Goal: Navigation & Orientation: Find specific page/section

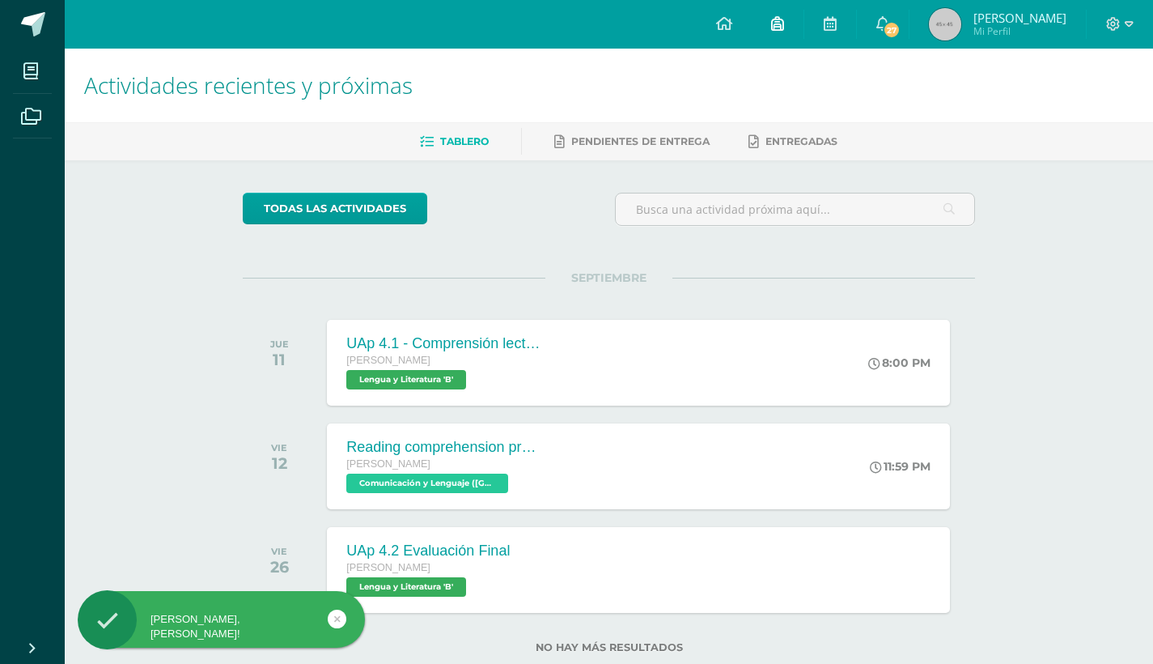
click at [784, 19] on icon at bounding box center [777, 23] width 13 height 15
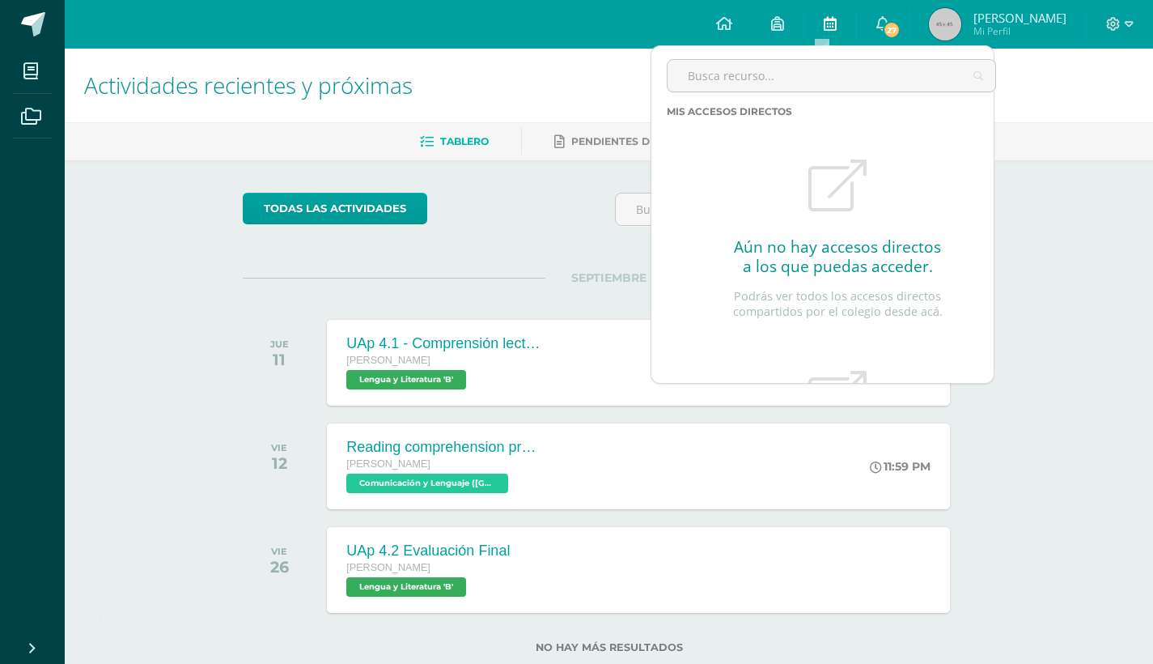
click at [837, 26] on icon at bounding box center [830, 23] width 13 height 15
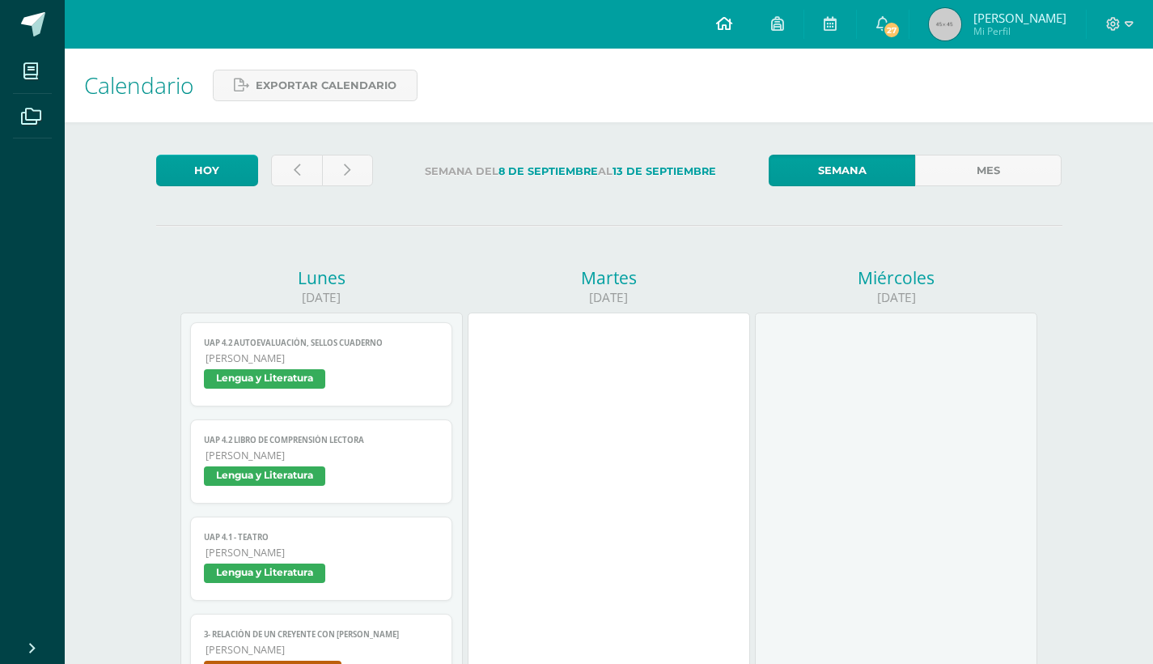
click at [752, 23] on link at bounding box center [724, 24] width 55 height 49
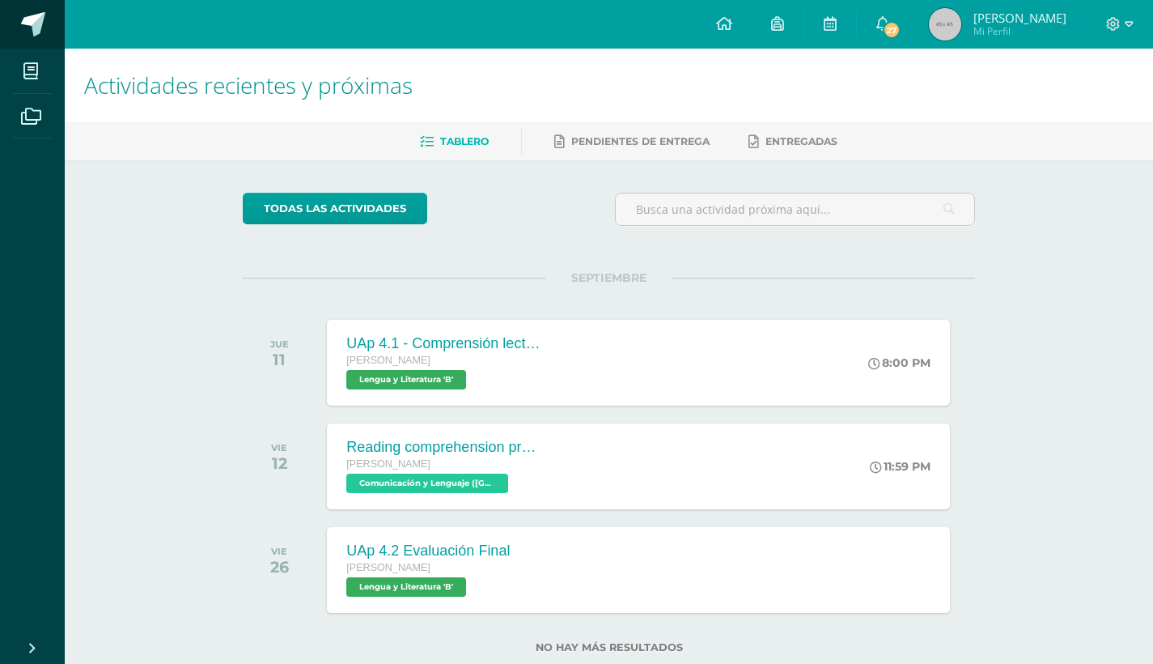
click at [21, 25] on span at bounding box center [33, 24] width 24 height 24
click at [670, 127] on div "Tablero Pendientes de entrega Entregadas" at bounding box center [628, 141] width 1127 height 38
click at [660, 134] on link "Pendientes de entrega" at bounding box center [631, 142] width 155 height 26
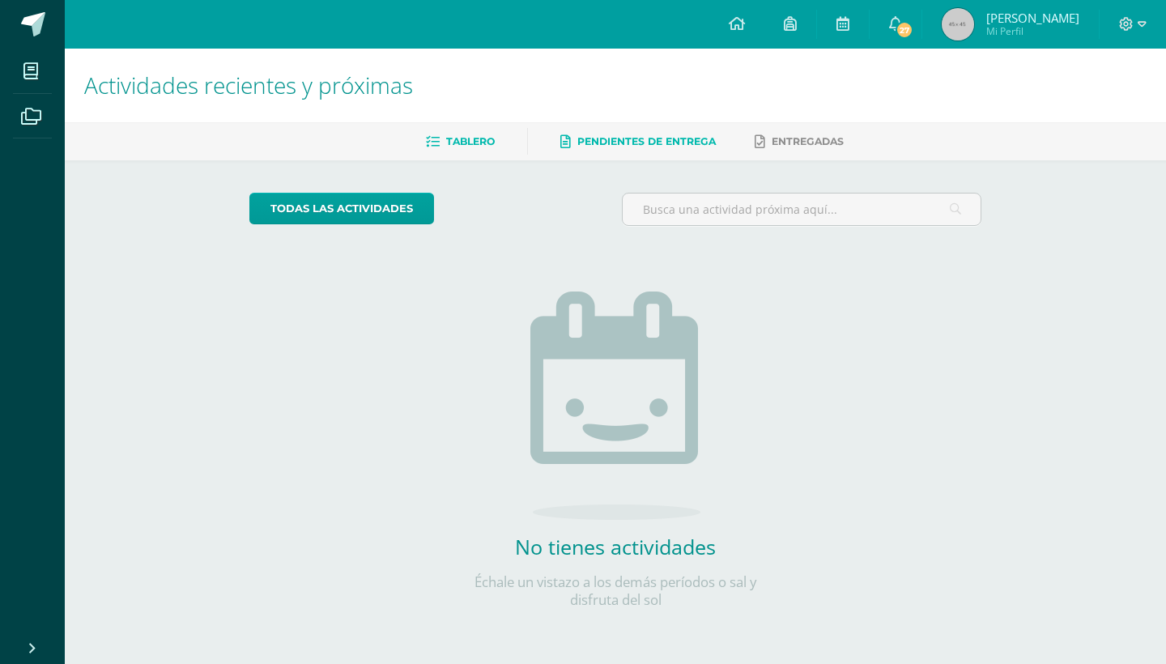
click at [446, 140] on span "Tablero" at bounding box center [470, 141] width 49 height 12
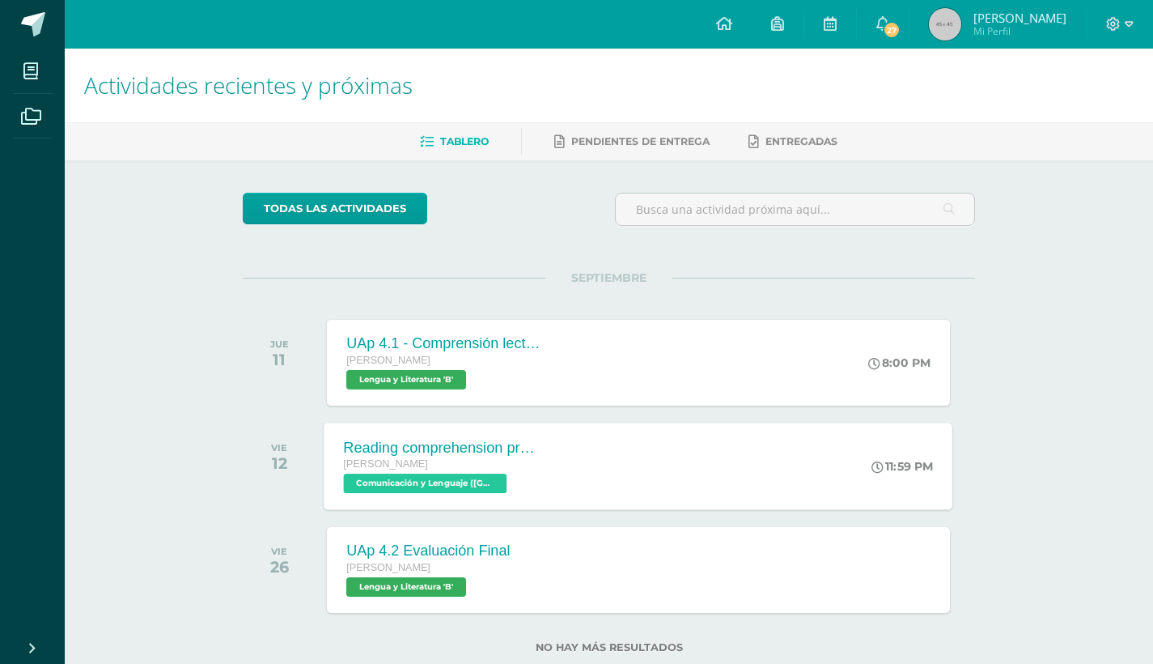
click at [641, 429] on div "Reading comprehension practice Quinto Bachillerato Comunicación y Lenguaje (Ing…" at bounding box center [639, 466] width 629 height 87
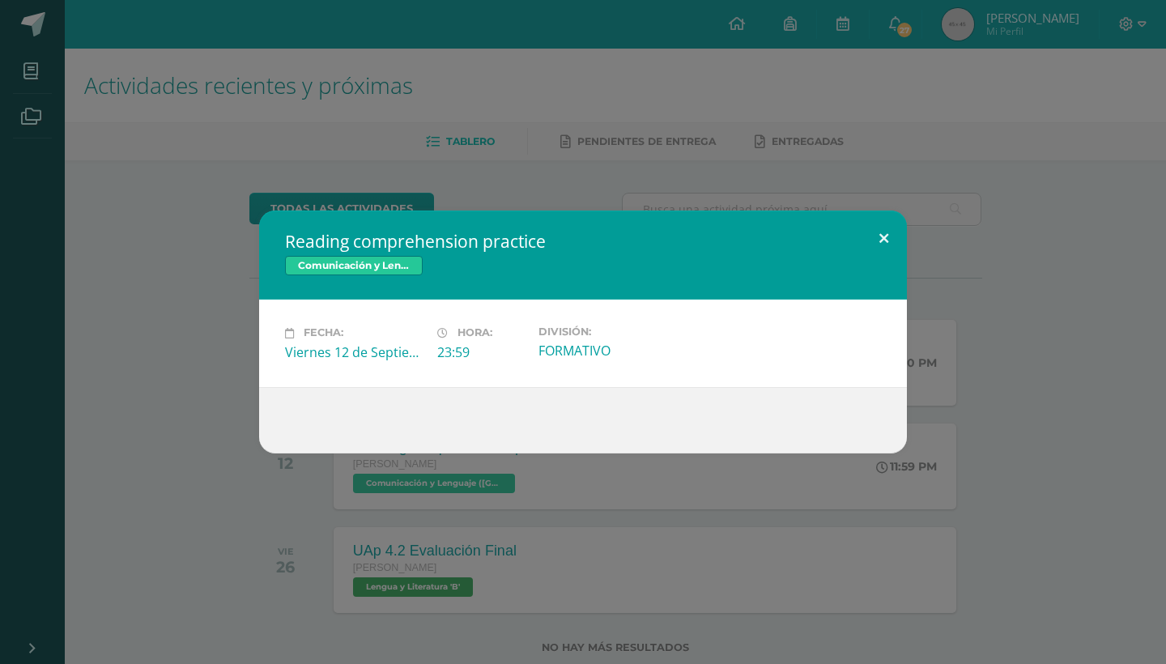
click at [890, 231] on button at bounding box center [883, 237] width 46 height 55
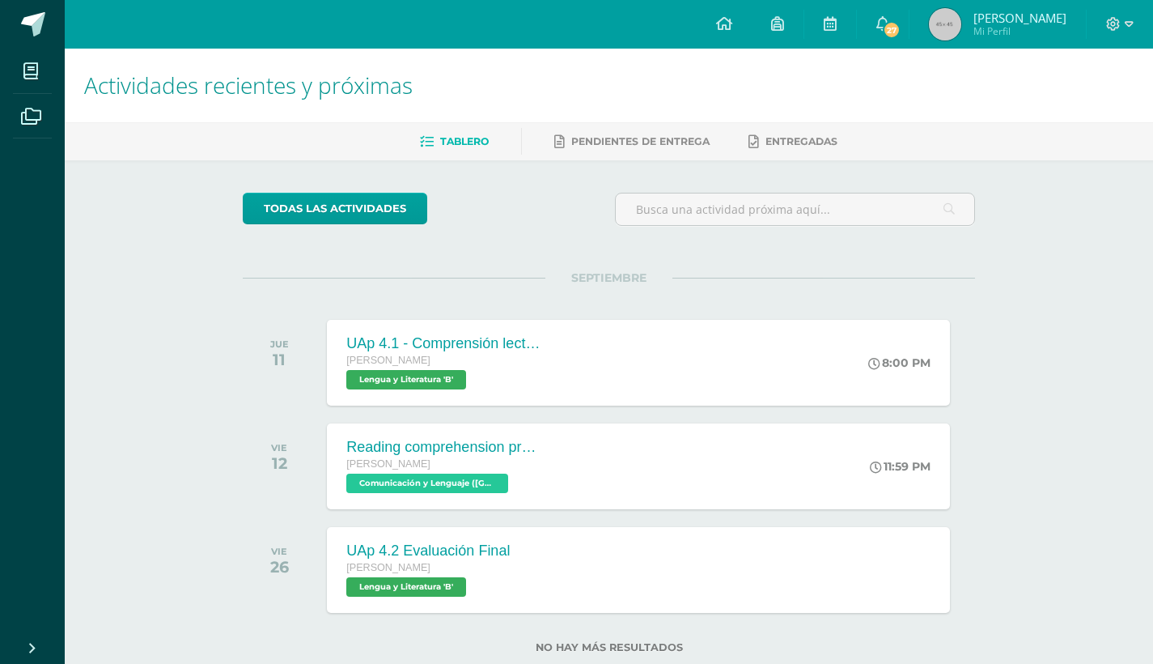
click at [962, 23] on img at bounding box center [945, 24] width 32 height 32
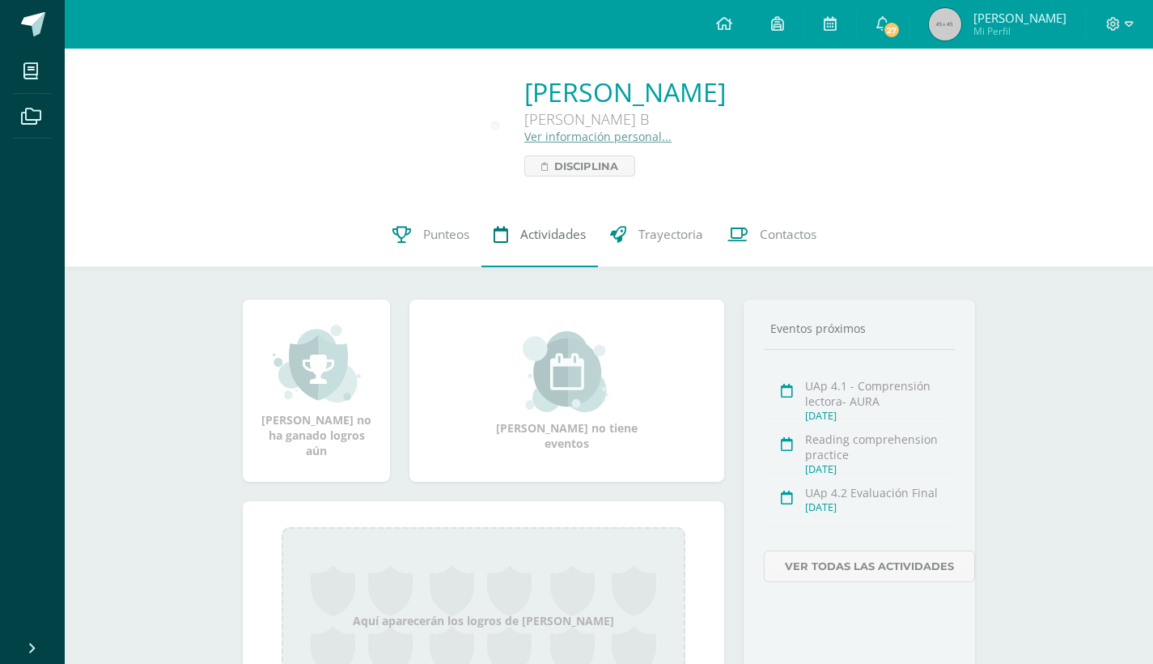
click at [544, 243] on span "Actividades" at bounding box center [553, 234] width 66 height 17
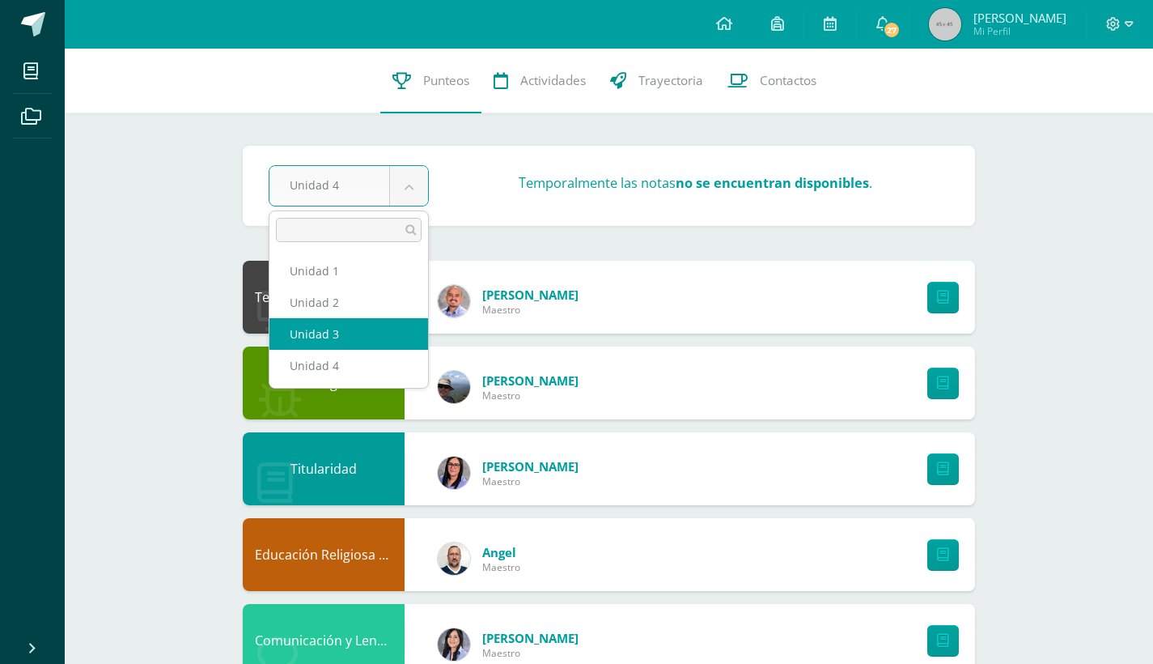
select select "Unidad 3"
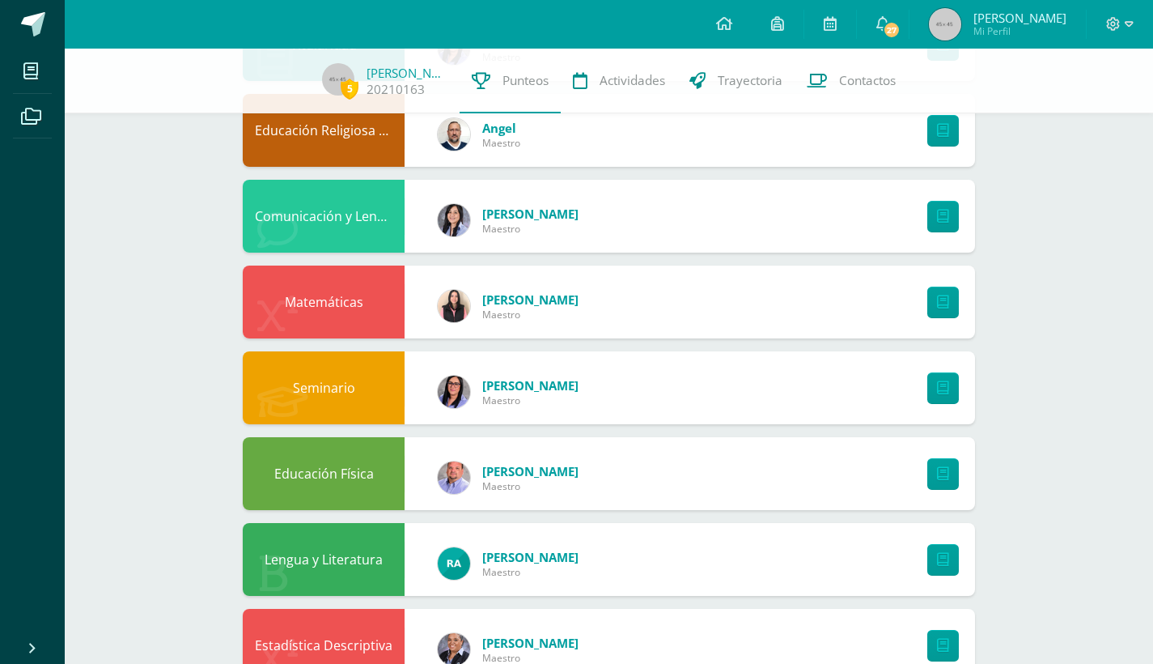
scroll to position [414, 0]
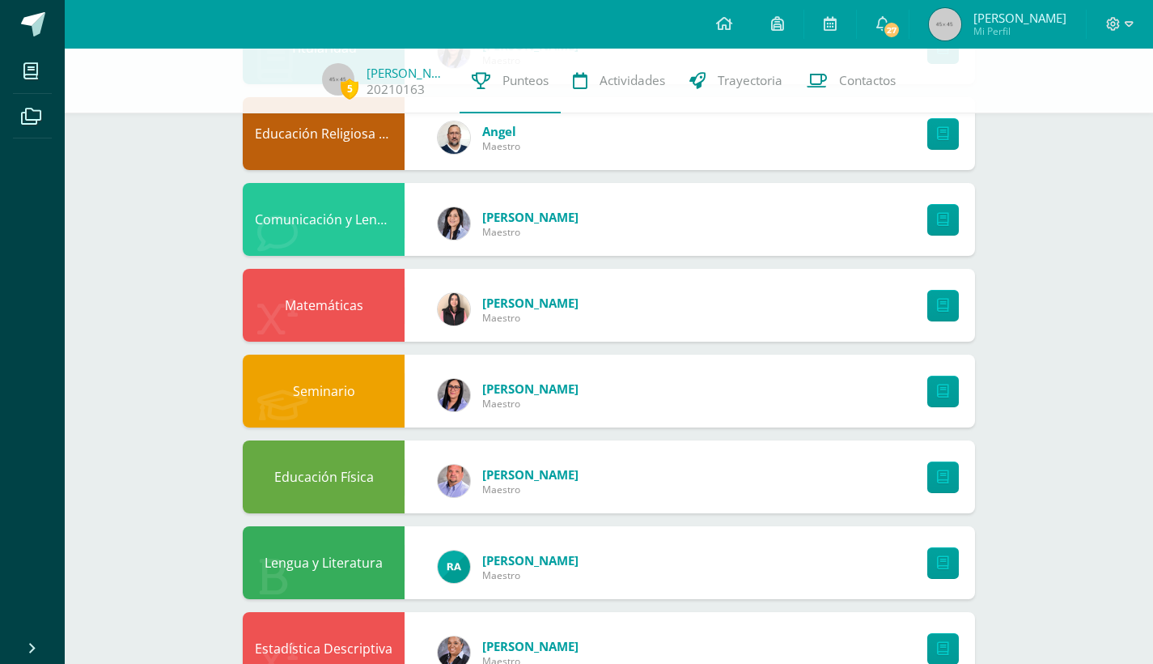
click at [643, 223] on div "Comunicación y Lenguaje (Inglés) Karla Hernández Maestro" at bounding box center [609, 219] width 733 height 73
click at [936, 224] on link at bounding box center [944, 220] width 32 height 32
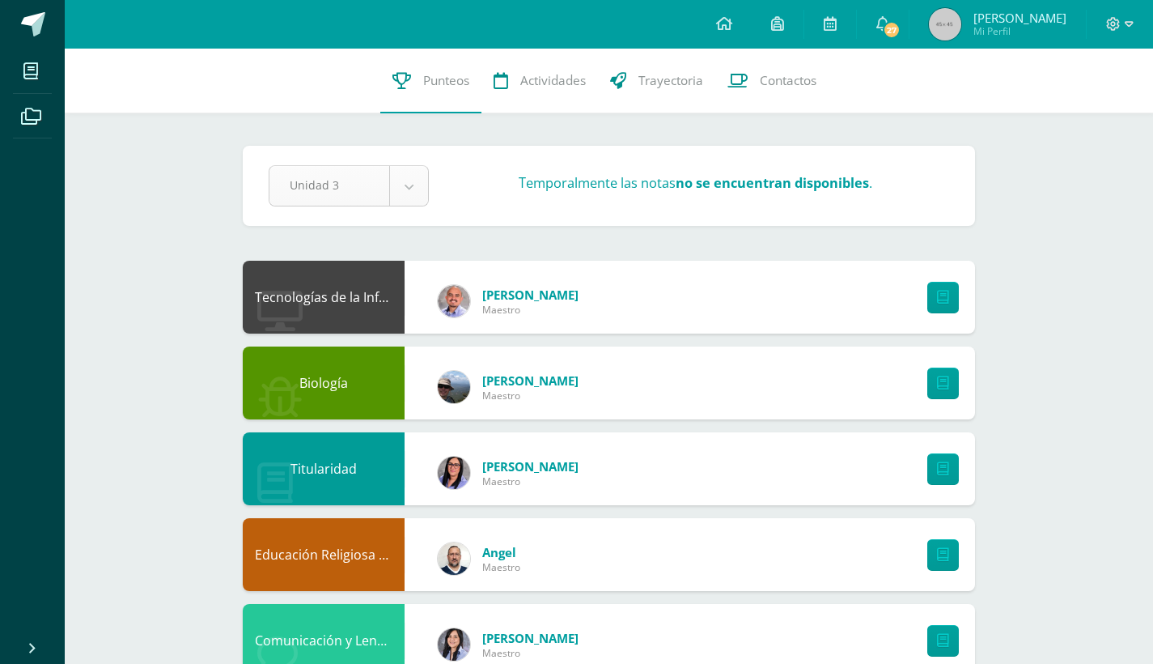
scroll to position [0, 0]
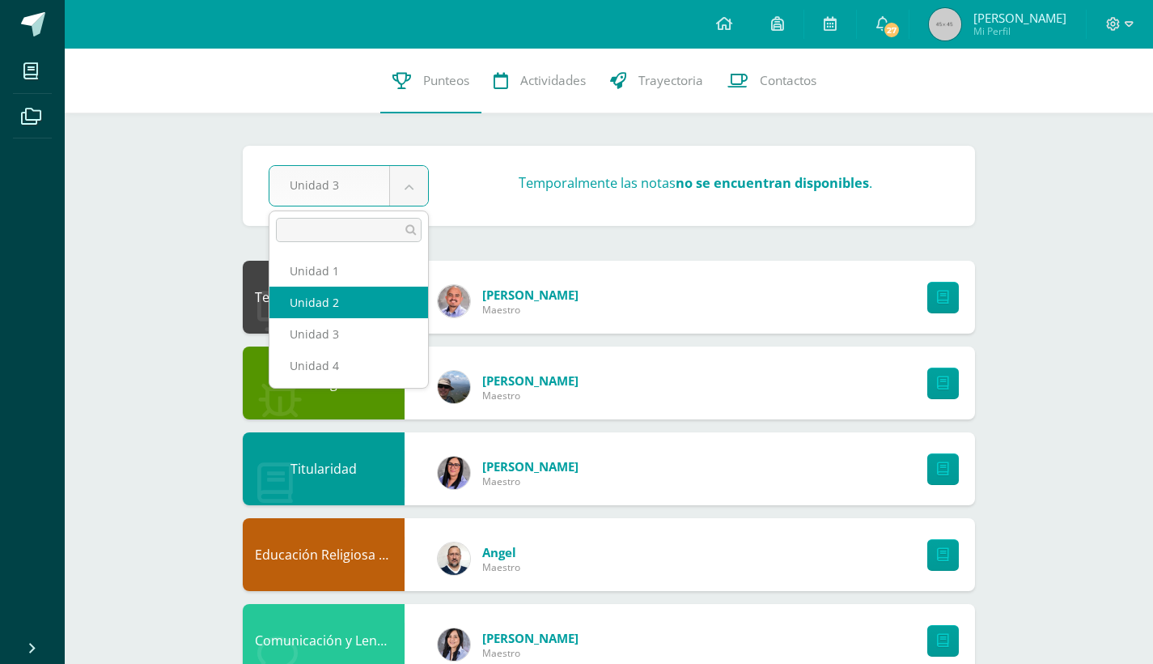
select select "Unidad 2"
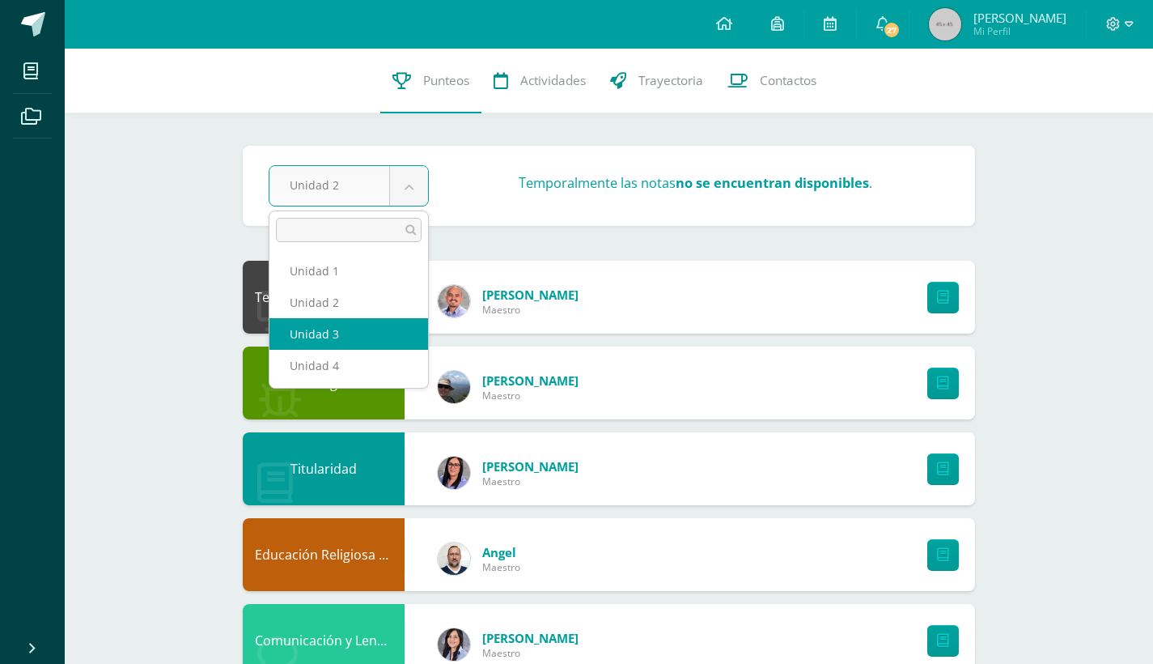
select select "Unidad 3"
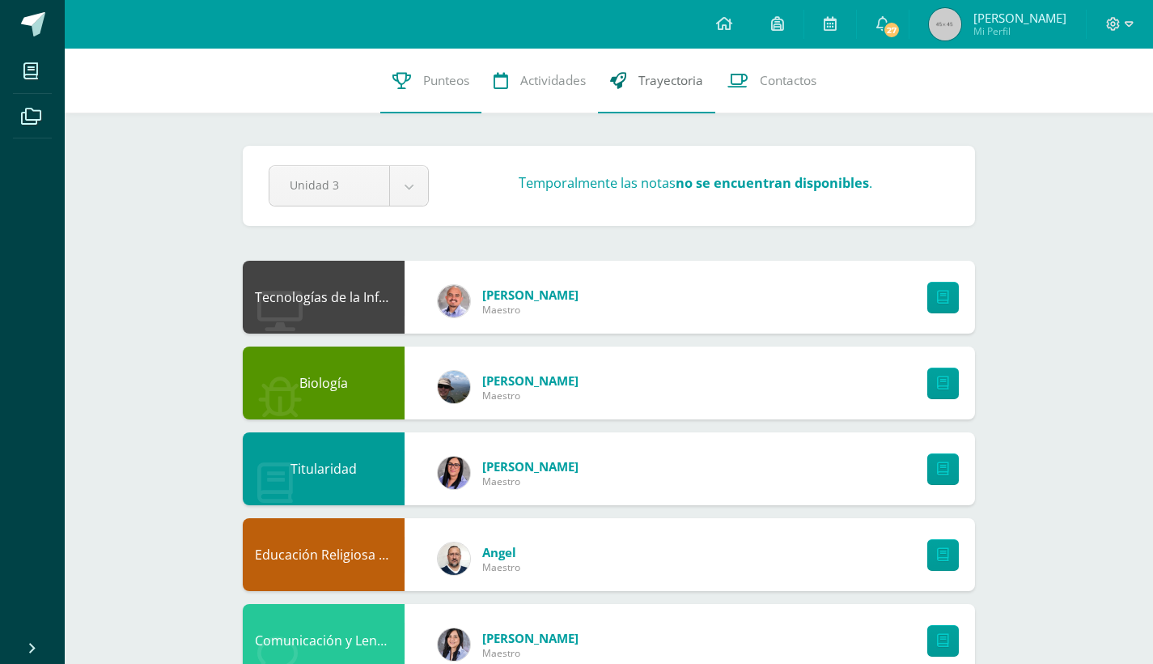
click at [685, 71] on link "Trayectoria" at bounding box center [656, 81] width 117 height 65
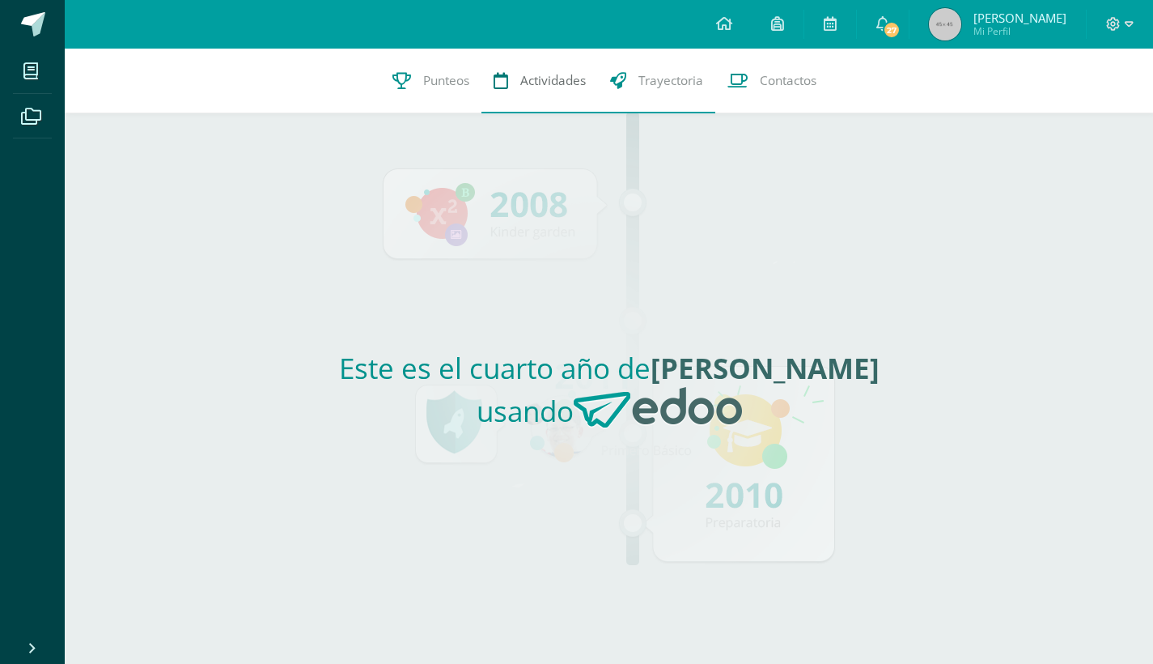
click at [568, 88] on span "Actividades" at bounding box center [553, 80] width 66 height 17
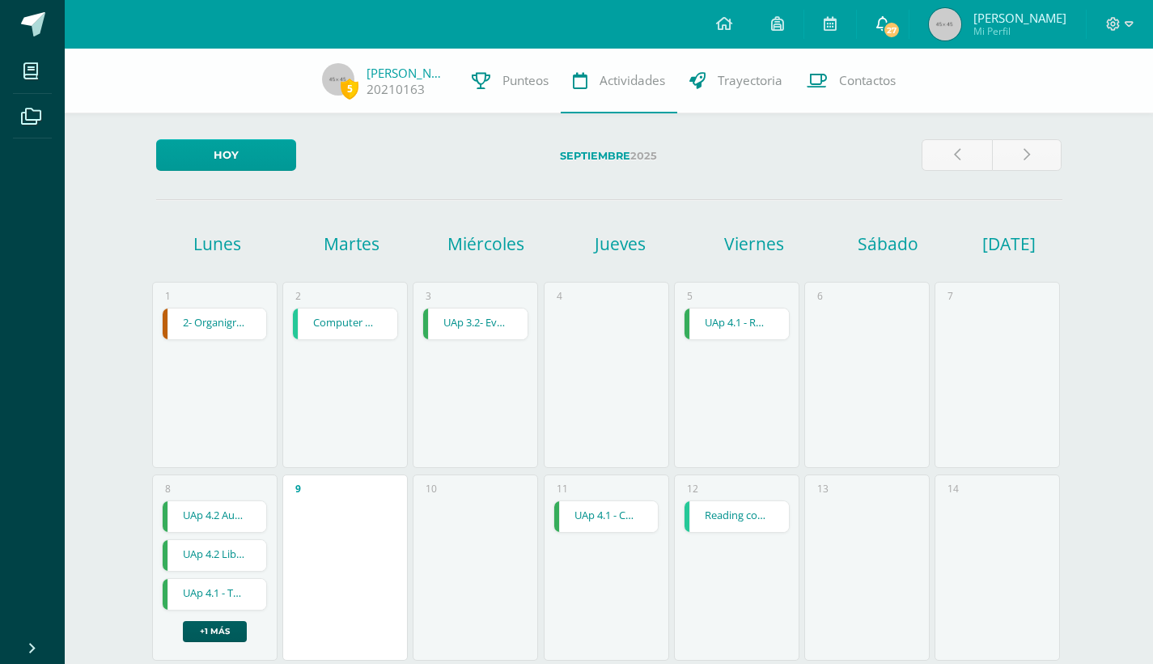
click at [890, 16] on icon at bounding box center [883, 23] width 13 height 15
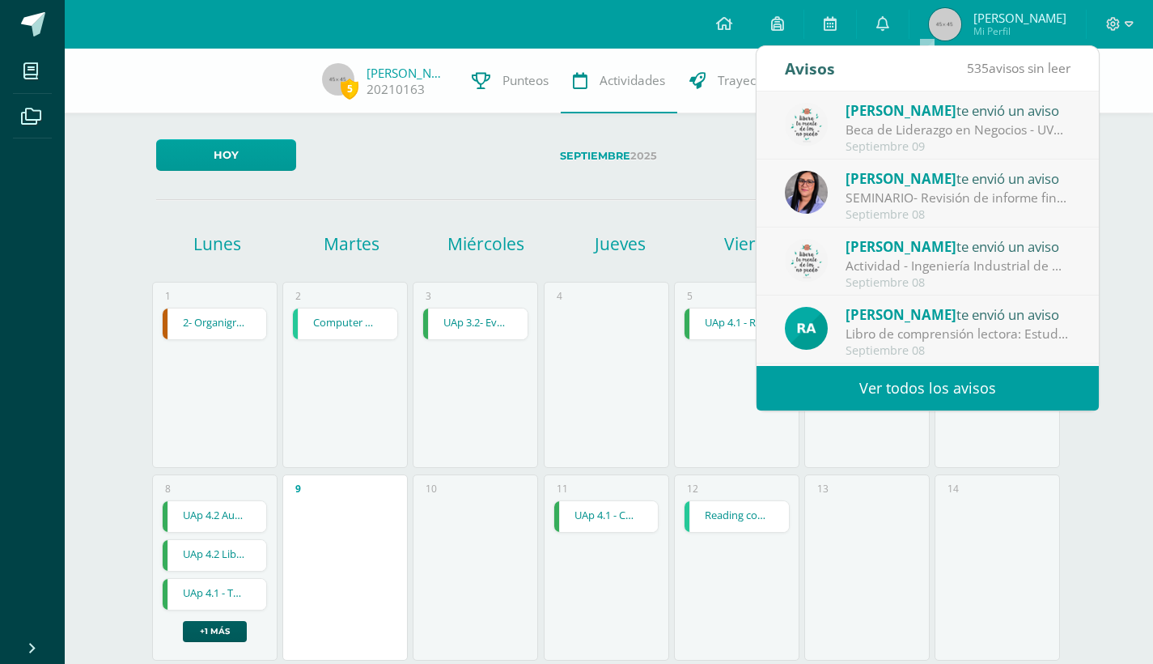
click at [1120, 130] on div "5 José González 20210163 Punteos Actividades Trayectoria Contactos Hoy Septiemb…" at bounding box center [609, 663] width 1089 height 1229
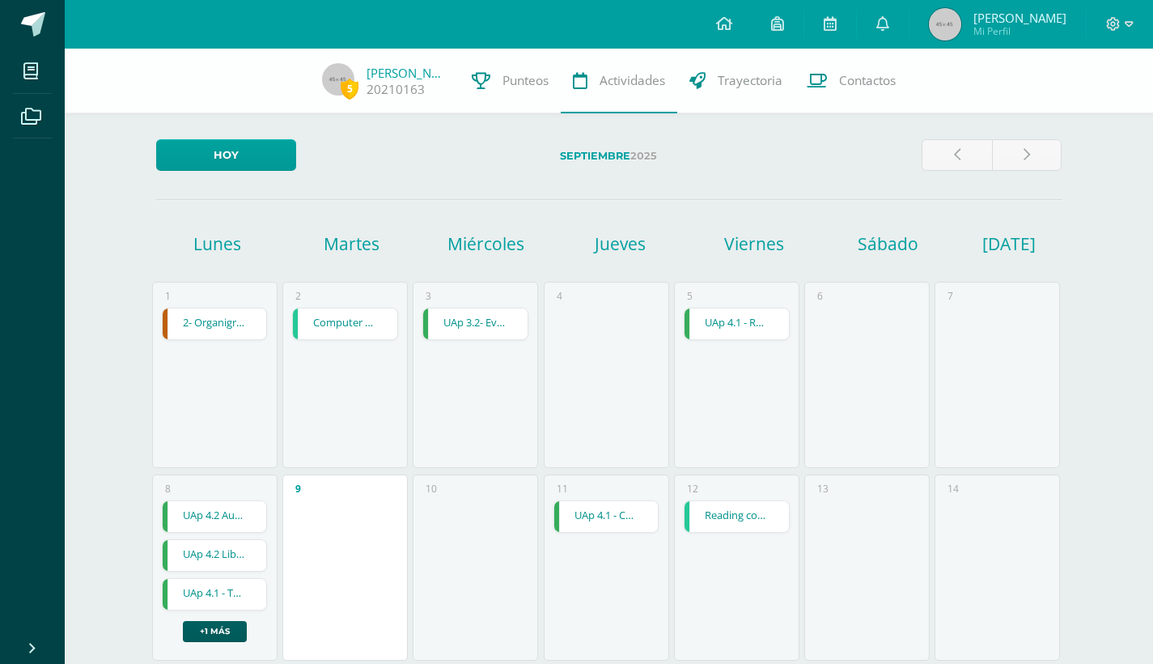
click at [1119, 37] on div at bounding box center [1120, 24] width 66 height 49
click at [1118, 25] on icon at bounding box center [1113, 24] width 15 height 15
click at [733, 15] on span at bounding box center [724, 24] width 16 height 18
click at [962, 28] on img at bounding box center [945, 24] width 32 height 32
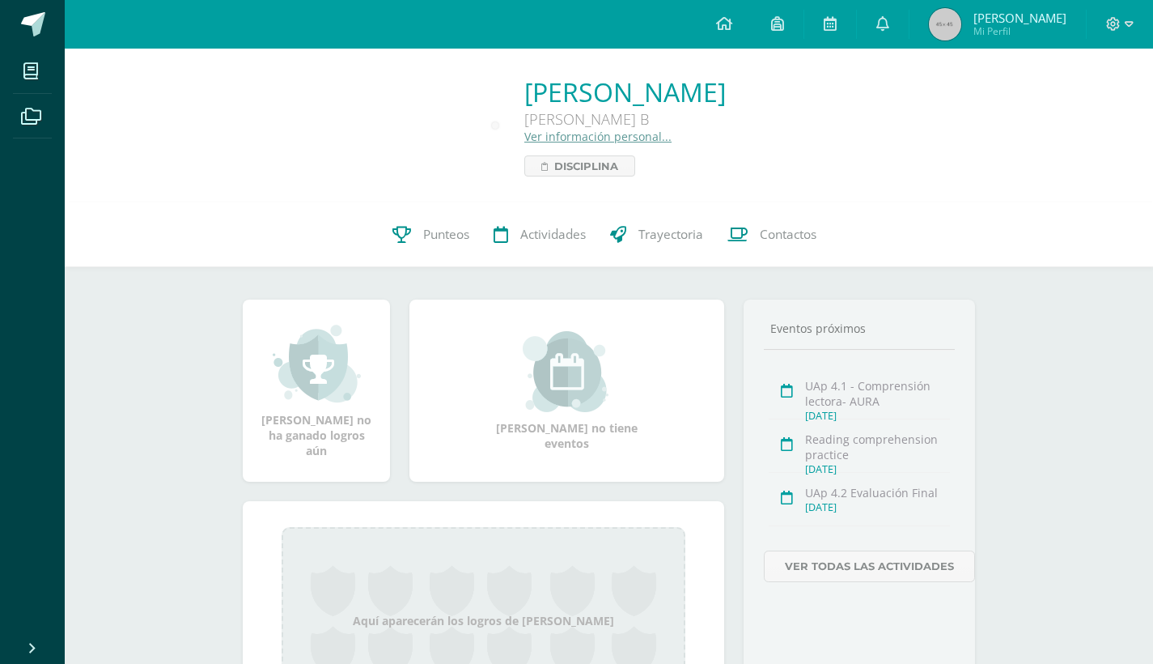
drag, startPoint x: 308, startPoint y: 429, endPoint x: 381, endPoint y: 431, distance: 73.7
click at [381, 432] on div "[PERSON_NAME] no ha ganado logros aún" at bounding box center [316, 390] width 147 height 182
click at [381, 431] on div "[PERSON_NAME] no ha ganado logros aún" at bounding box center [316, 390] width 147 height 182
click at [554, 168] on span "Disciplina" at bounding box center [586, 165] width 64 height 19
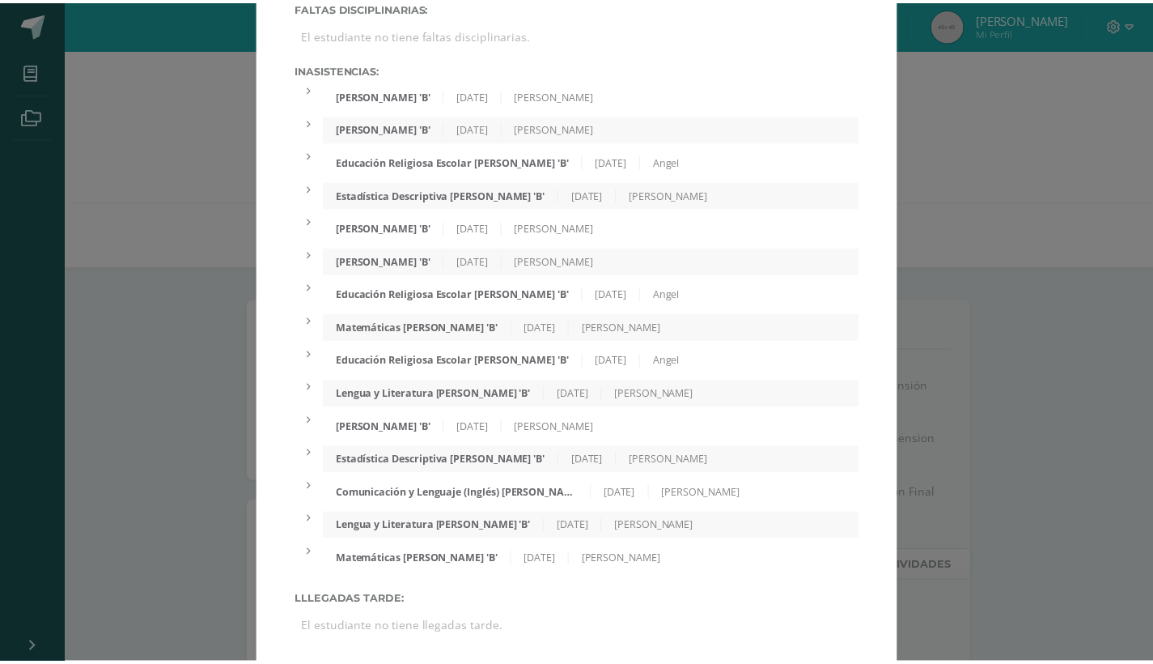
scroll to position [65, 0]
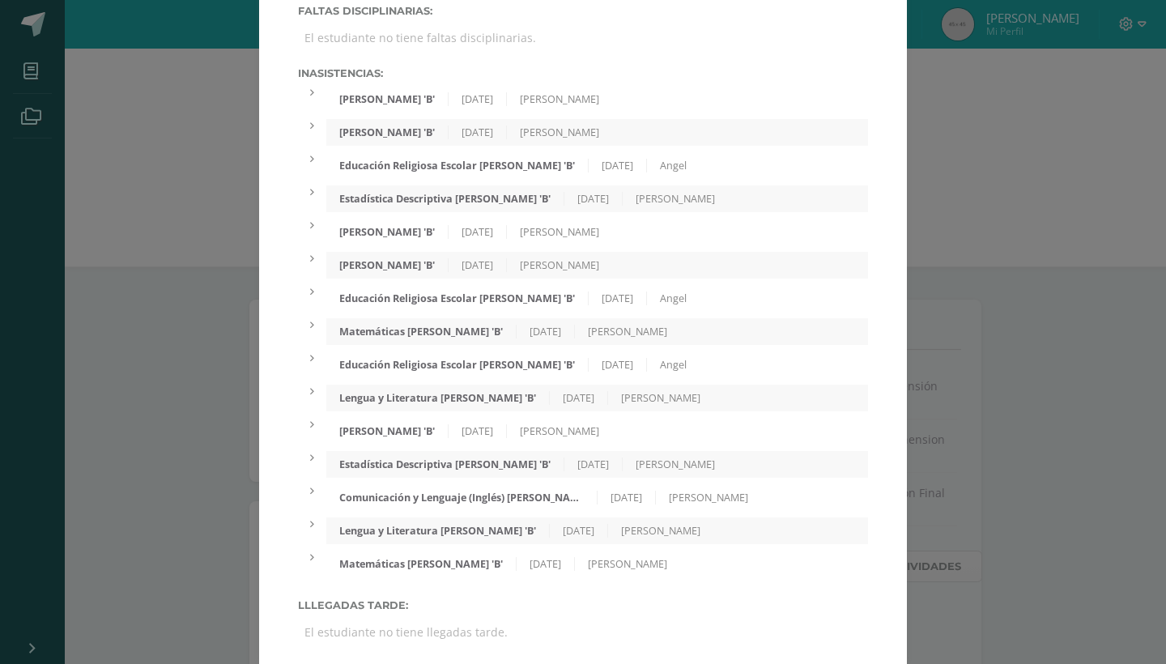
drag, startPoint x: 528, startPoint y: 330, endPoint x: 713, endPoint y: 337, distance: 185.5
click at [717, 337] on div "Matemáticas Quinto Bachillerato 'B' 10/07/2025 Bercy Zelada" at bounding box center [596, 331] width 541 height 27
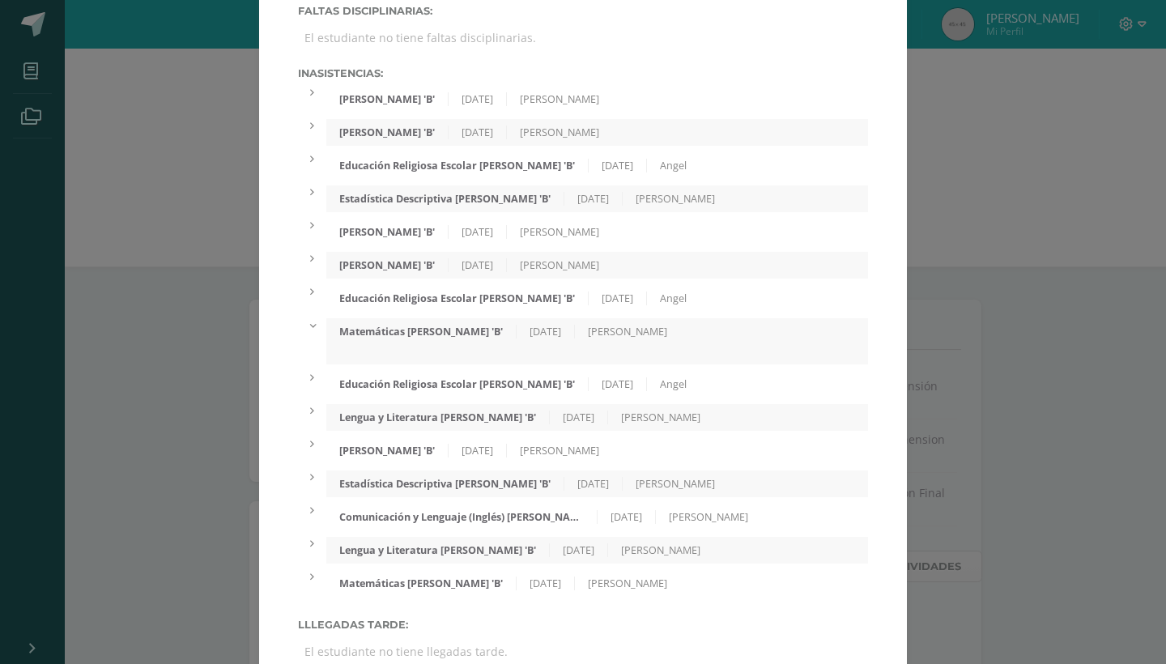
click at [746, 334] on div "Matemáticas Quinto Bachillerato 'B' 10/07/2025 Bercy Zelada" at bounding box center [596, 331] width 541 height 27
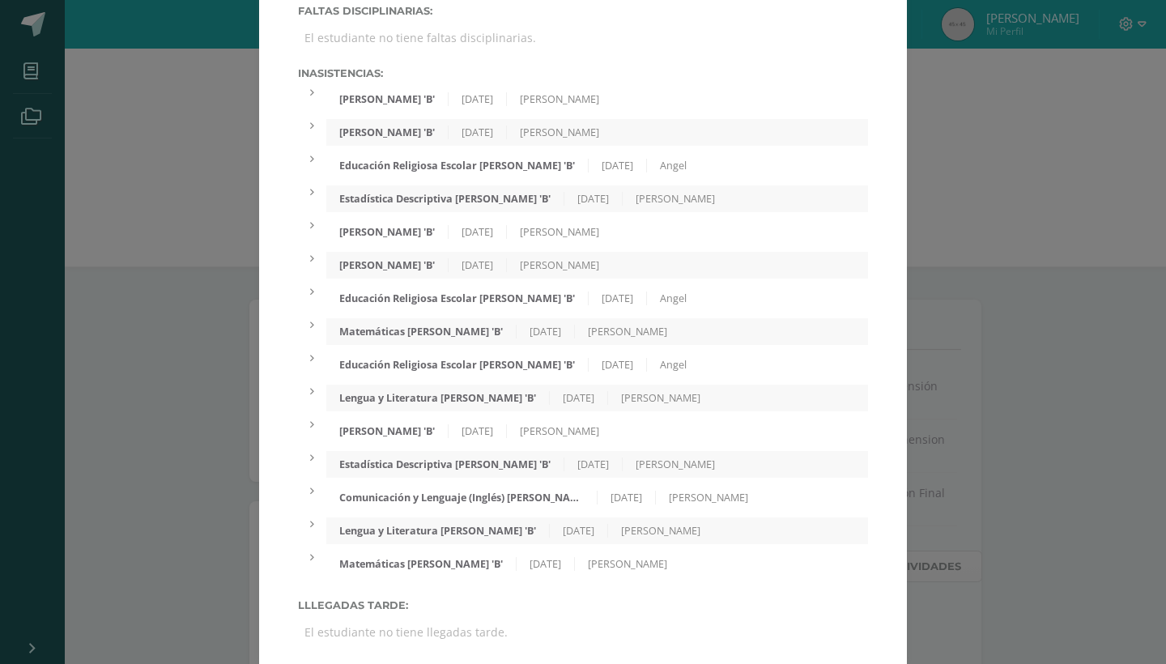
click at [746, 335] on div "Matemáticas Quinto Bachillerato 'B' 10/07/2025 Bercy Zelada" at bounding box center [596, 331] width 541 height 27
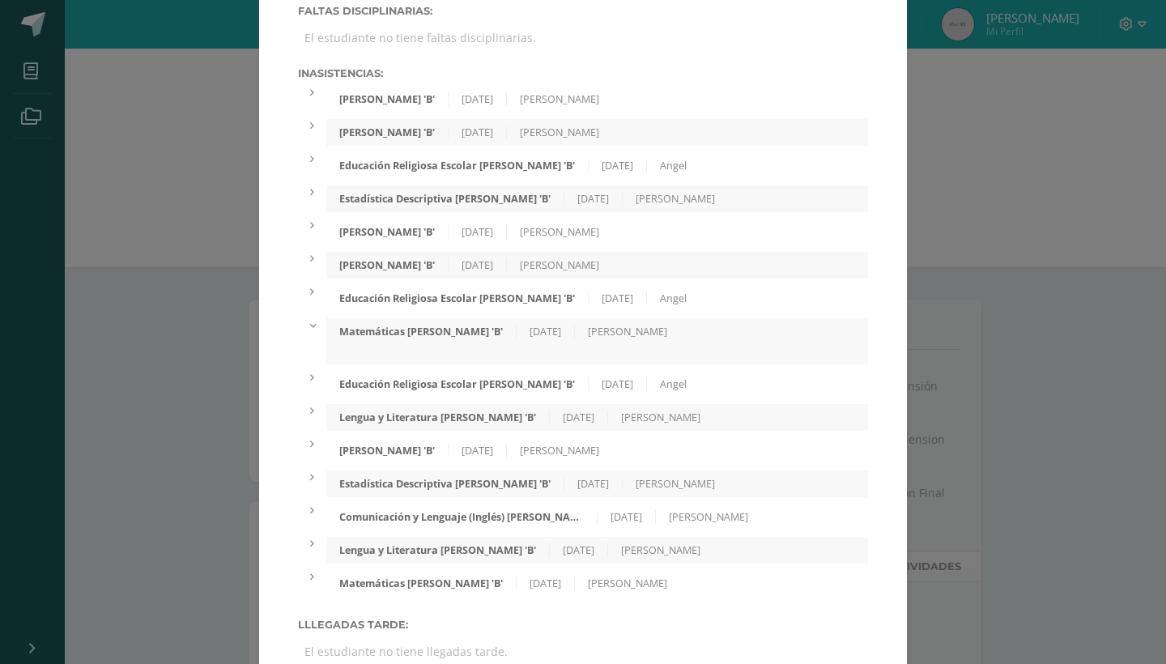
click at [981, 276] on div "Expediente de Estudiante Faltas Disciplinarias: El estudiante no tiene faltas d…" at bounding box center [582, 313] width 1153 height 756
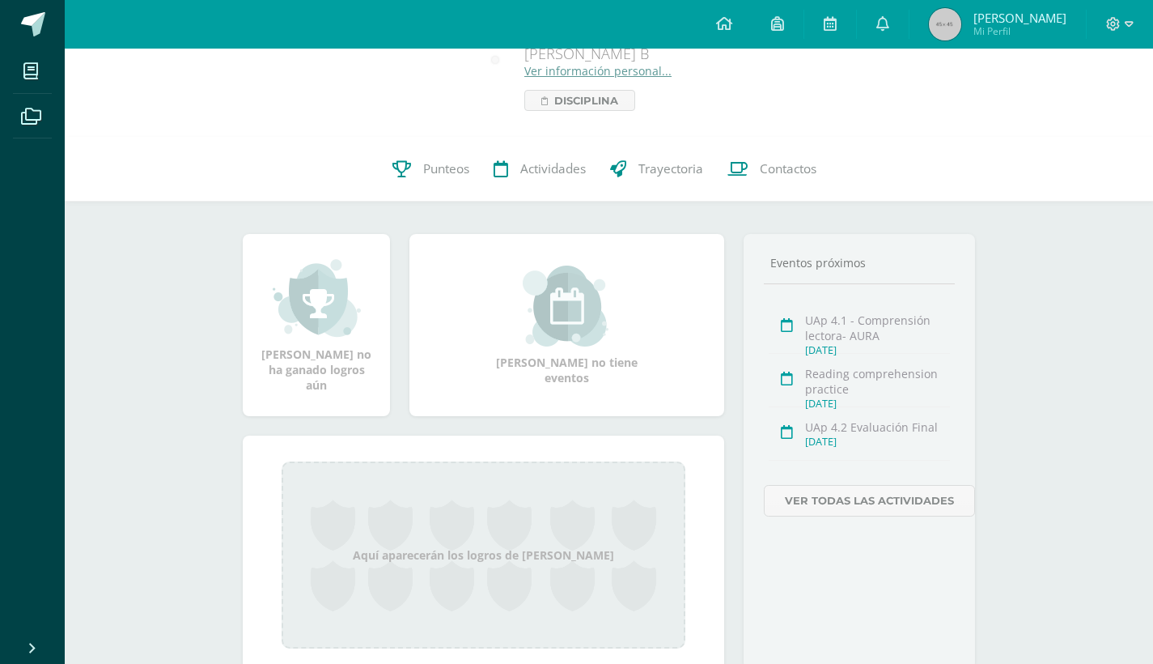
scroll to position [0, 0]
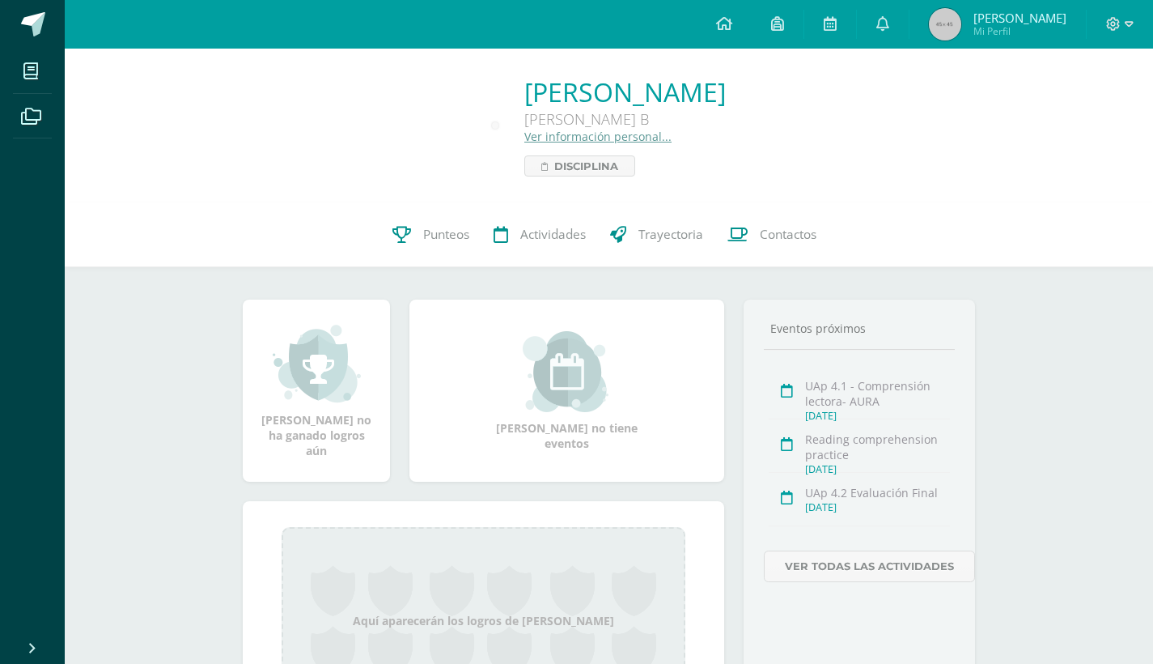
click at [563, 141] on link "Ver información personal..." at bounding box center [597, 136] width 147 height 15
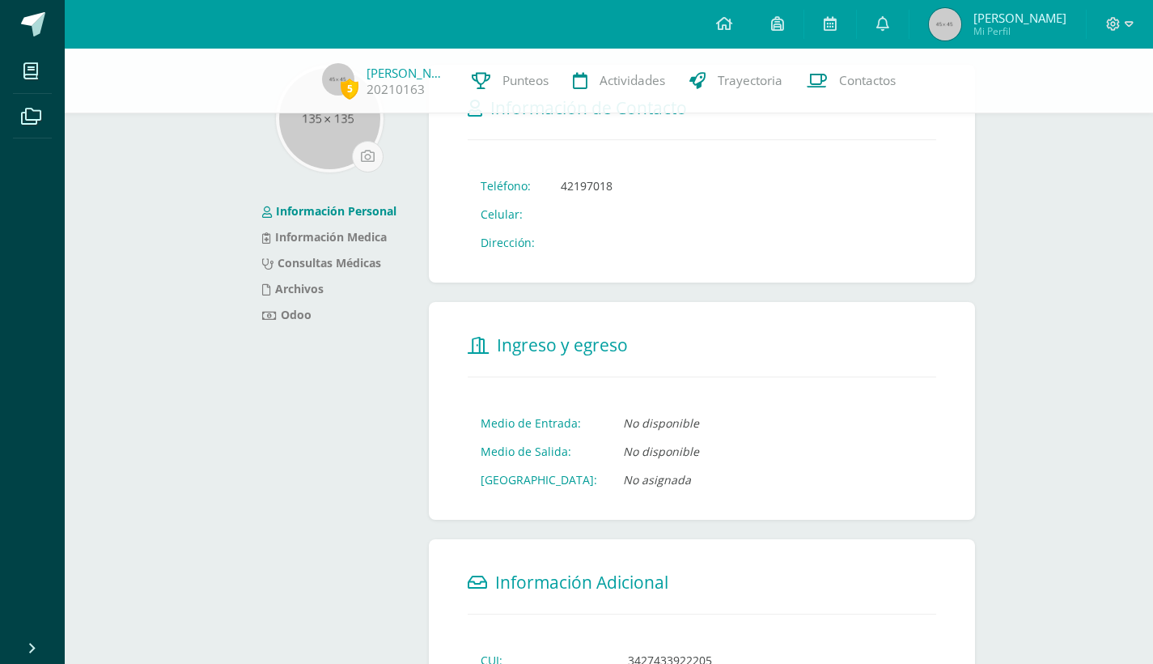
scroll to position [78, 0]
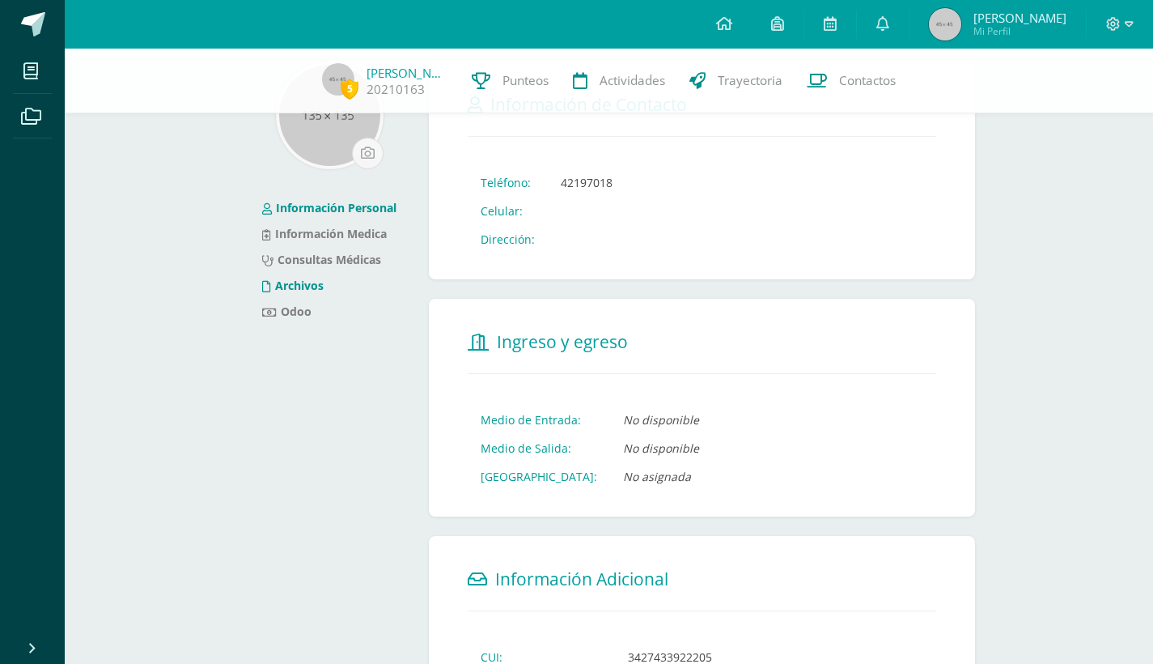
click at [299, 281] on link "Archivos" at bounding box center [293, 285] width 62 height 15
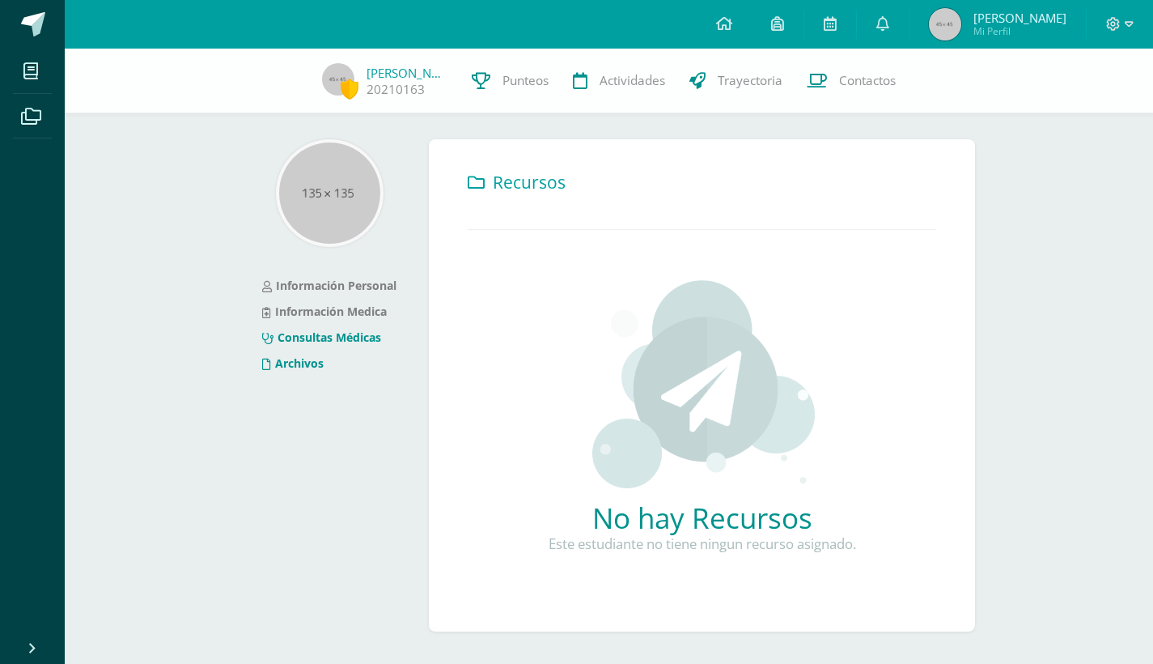
click at [315, 334] on link "Consultas Médicas" at bounding box center [321, 336] width 119 height 15
click at [320, 314] on link "Información Medica" at bounding box center [324, 311] width 125 height 15
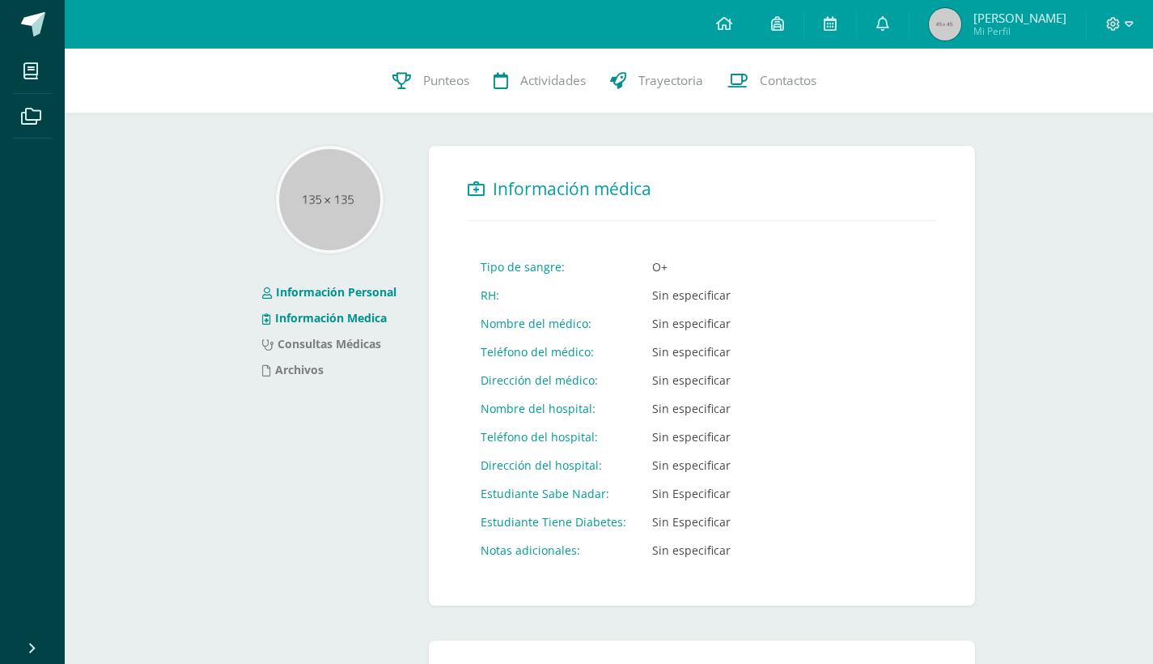
click at [359, 295] on link "Información Personal" at bounding box center [329, 291] width 134 height 15
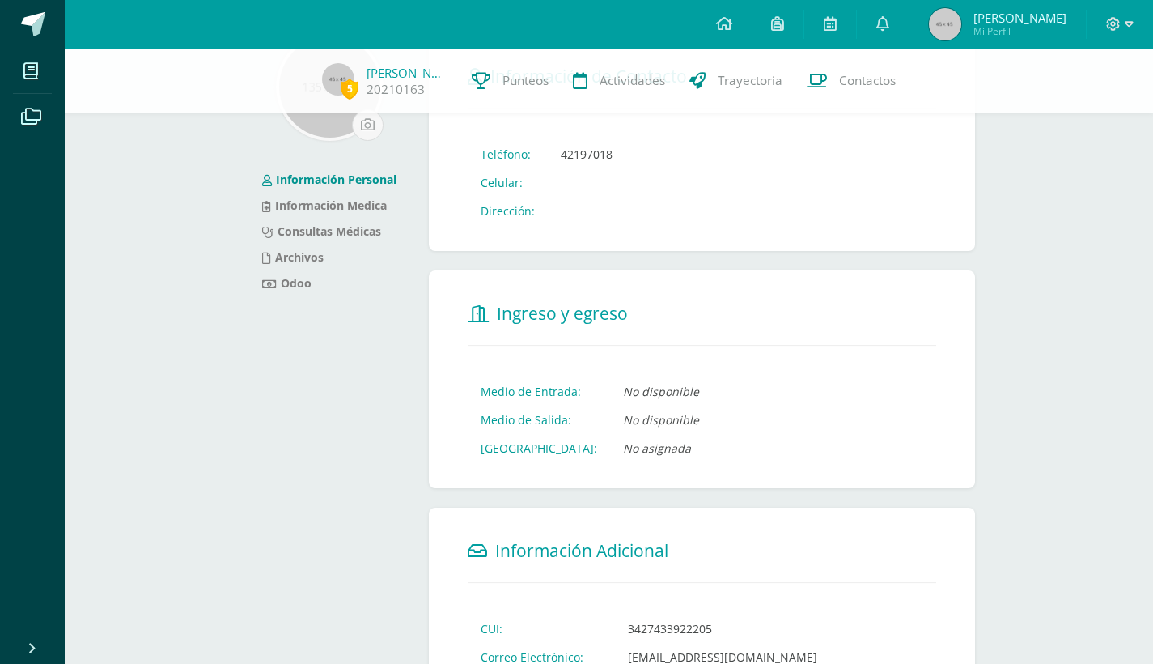
scroll to position [107, 0]
drag, startPoint x: 349, startPoint y: 88, endPoint x: 364, endPoint y: 88, distance: 15.4
click at [364, 88] on span "5 José González 20210163" at bounding box center [385, 81] width 150 height 36
click at [384, 109] on div "5 José González 20210163 Punteos Actividades Trayectoria Contactos" at bounding box center [576, 81] width 1153 height 65
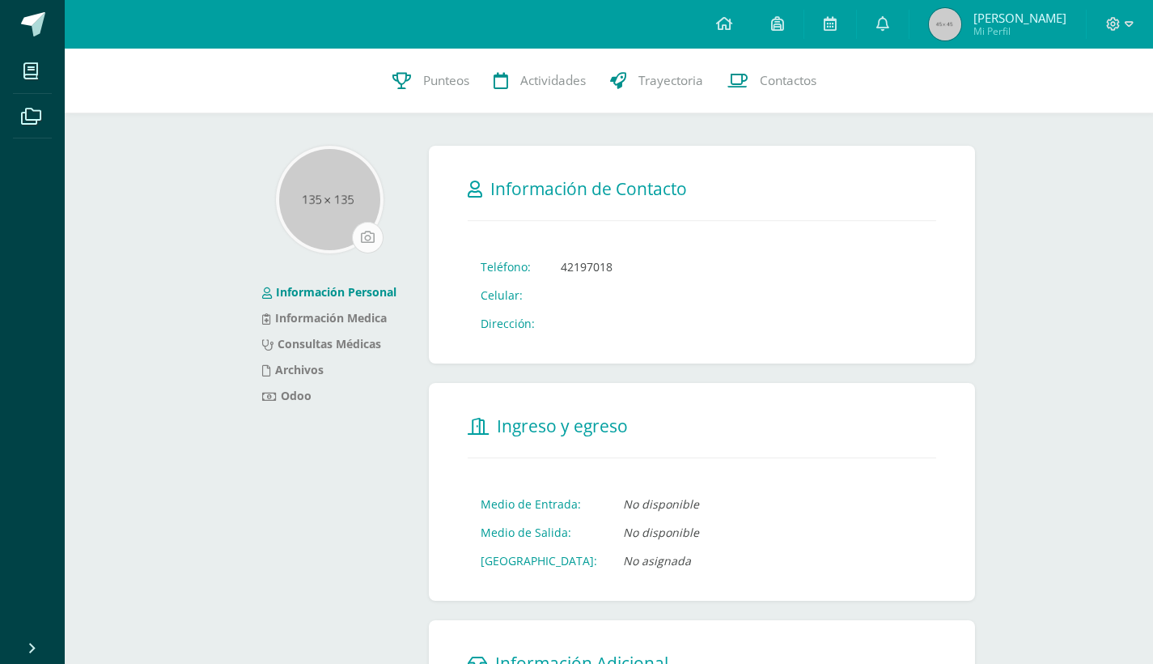
scroll to position [0, 0]
click at [36, 648] on icon at bounding box center [32, 648] width 13 height 16
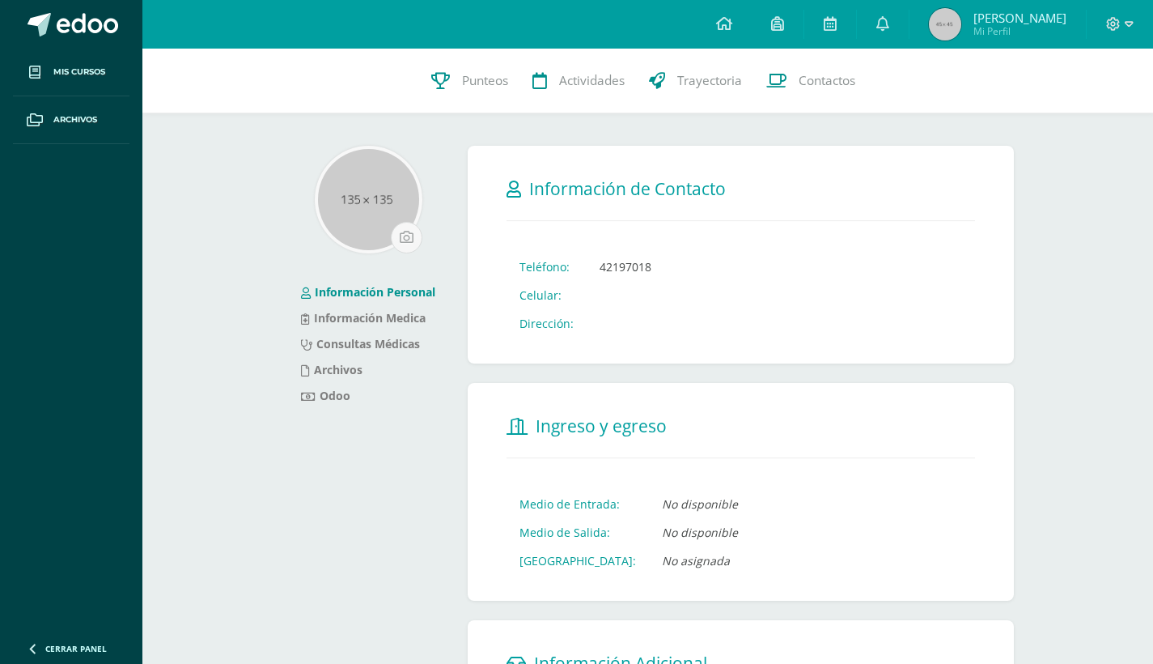
click at [179, 542] on div "5 José González 20210163 Punteos Actividades Trayectoria Contactos Información …" at bounding box center [647, 619] width 1011 height 1140
click at [94, 112] on link "Archivos" at bounding box center [71, 120] width 117 height 48
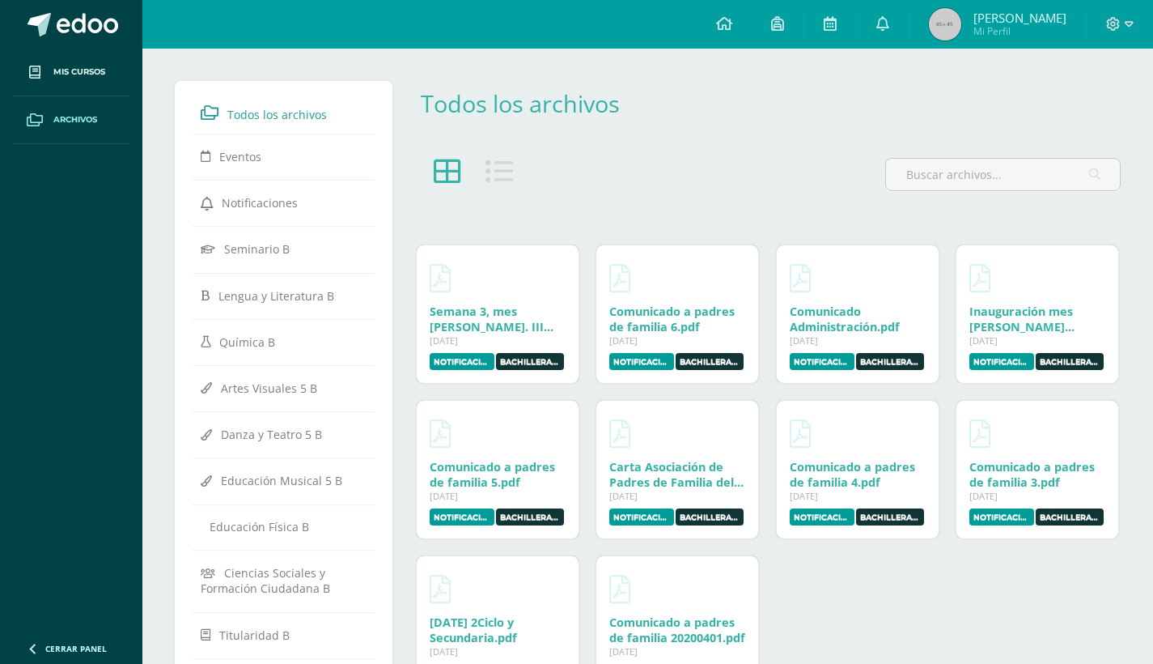
click at [514, 178] on div at bounding box center [472, 181] width 117 height 46
click at [492, 165] on icon at bounding box center [500, 172] width 28 height 28
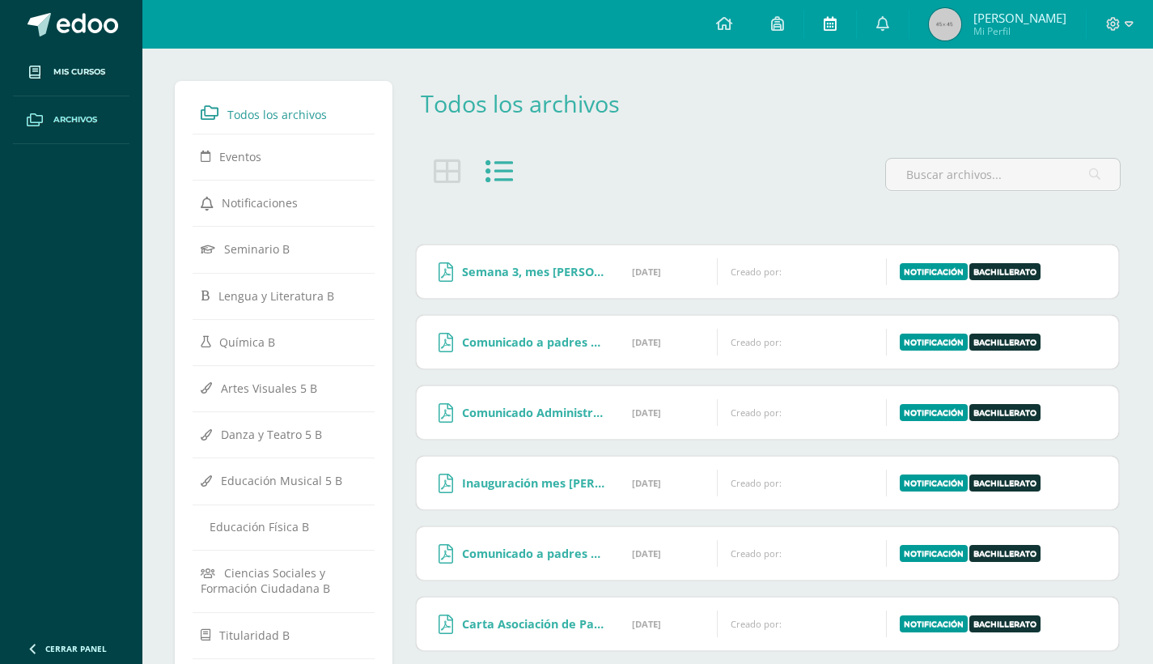
click at [856, 14] on link at bounding box center [831, 24] width 52 height 49
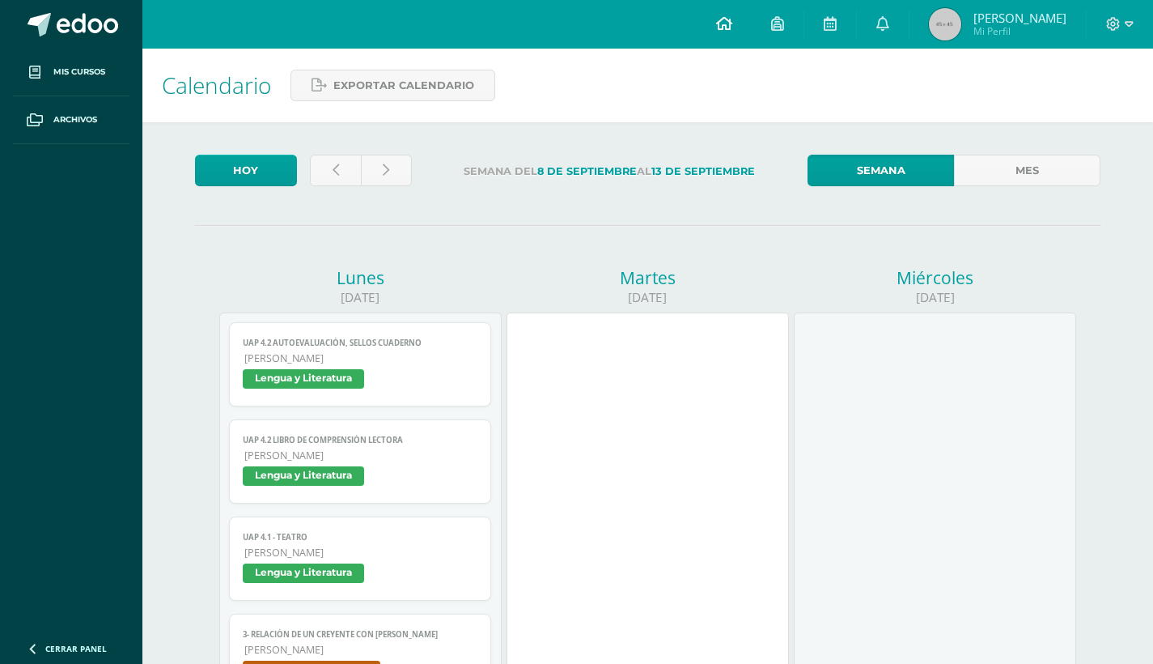
click at [733, 27] on icon at bounding box center [724, 23] width 16 height 15
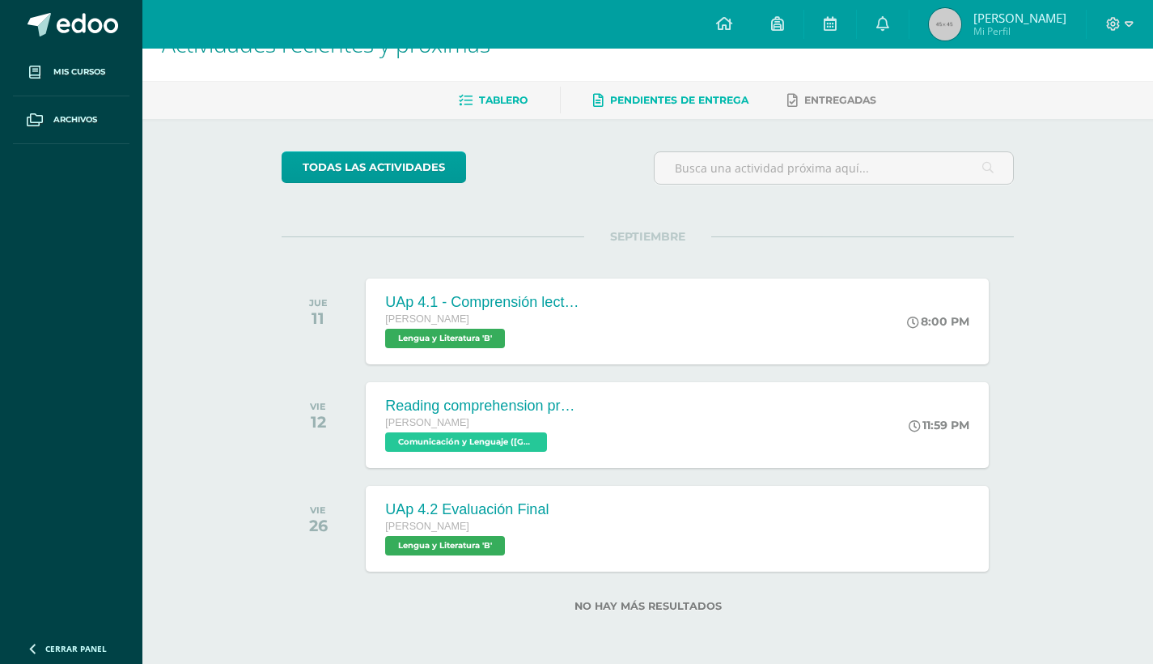
scroll to position [43, 0]
click at [694, 88] on link "Pendientes de entrega" at bounding box center [670, 100] width 155 height 26
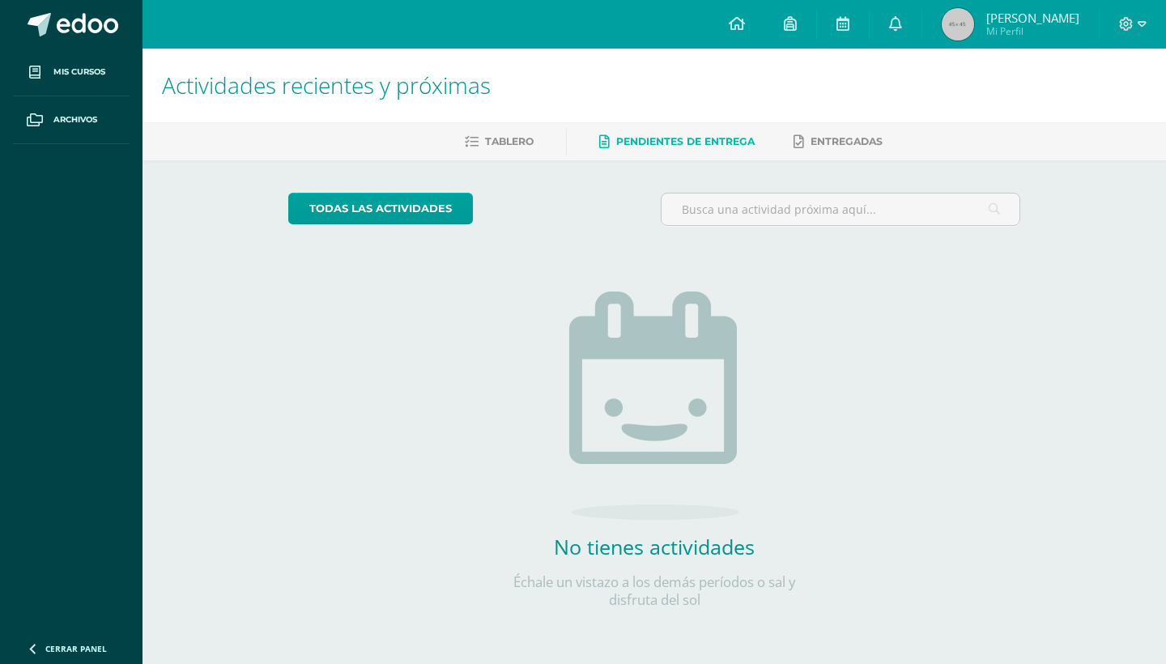
click at [546, 134] on ul "Tablero Pendientes de entrega Entregadas" at bounding box center [673, 141] width 1023 height 27
click at [524, 135] on span "Tablero" at bounding box center [509, 141] width 49 height 12
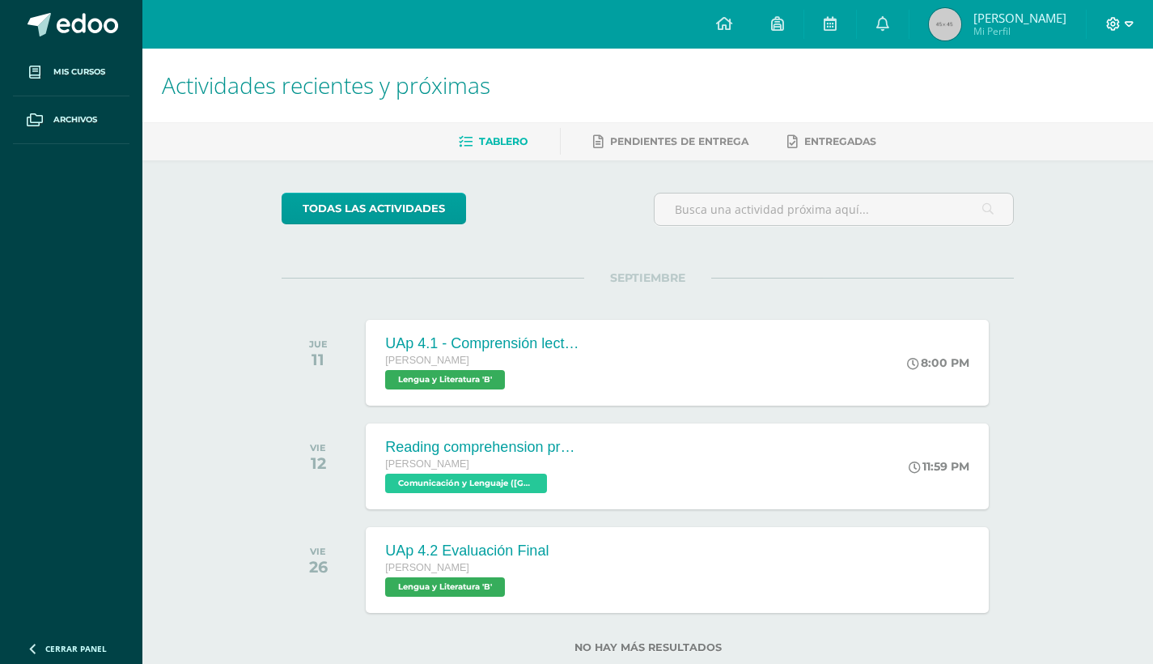
click at [1115, 29] on icon at bounding box center [1113, 24] width 15 height 15
click at [1067, 94] on span "Configuración" at bounding box center [1079, 86] width 75 height 15
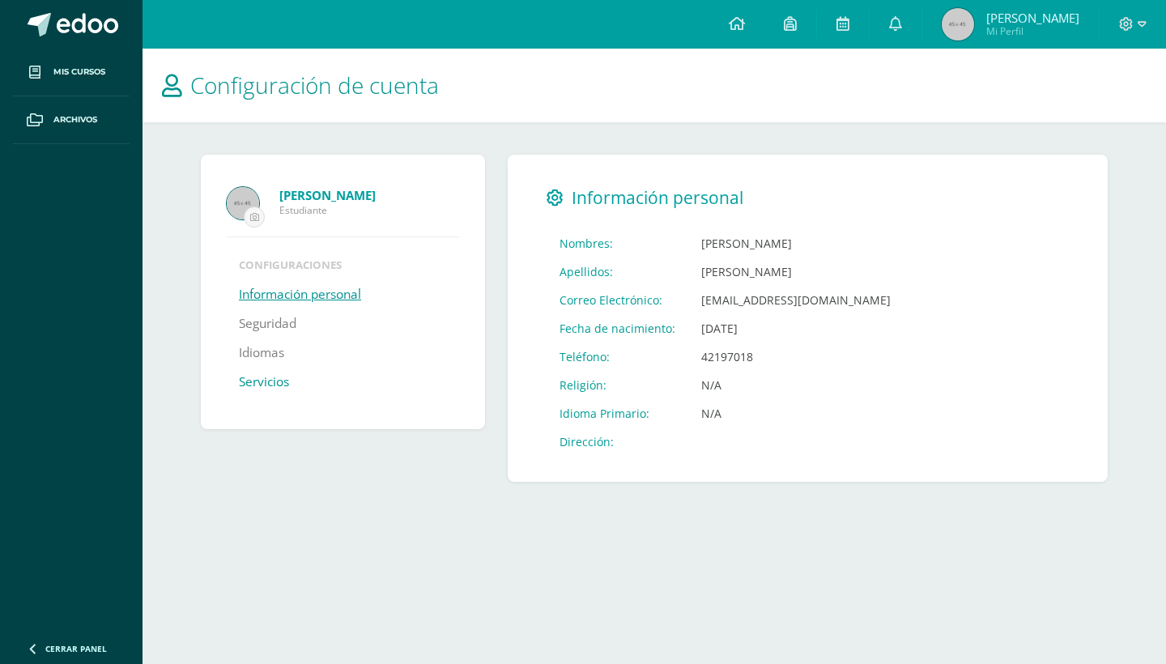
click at [260, 378] on link "Servicios" at bounding box center [264, 381] width 50 height 29
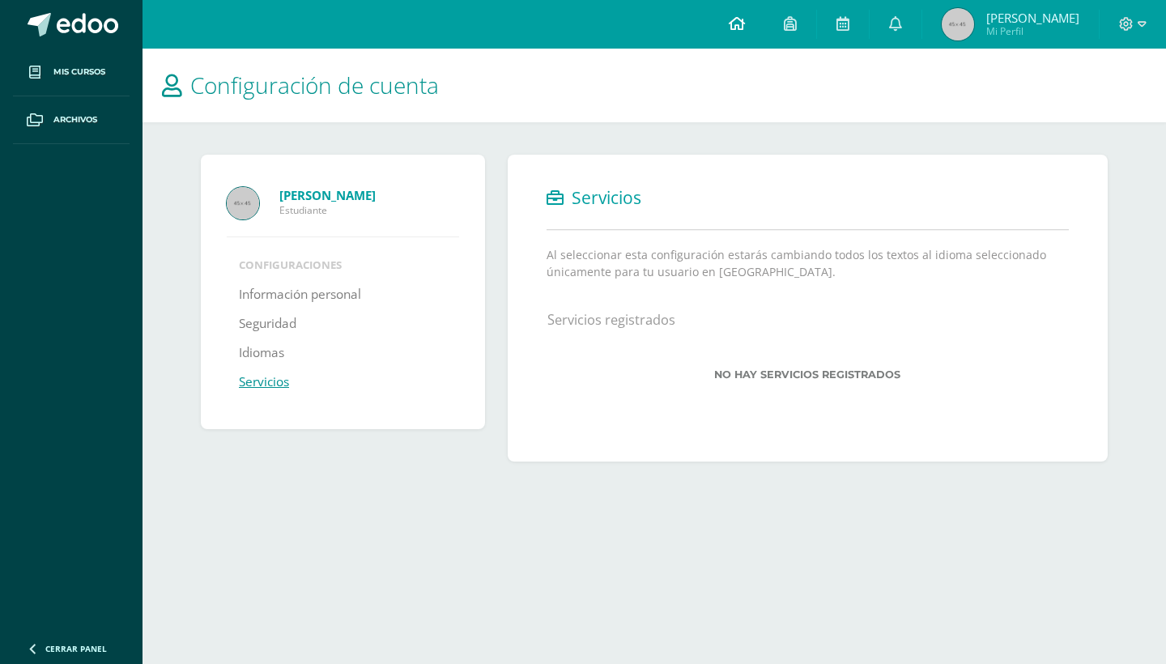
click at [764, 10] on link at bounding box center [736, 24] width 55 height 49
